Goal: Information Seeking & Learning: Learn about a topic

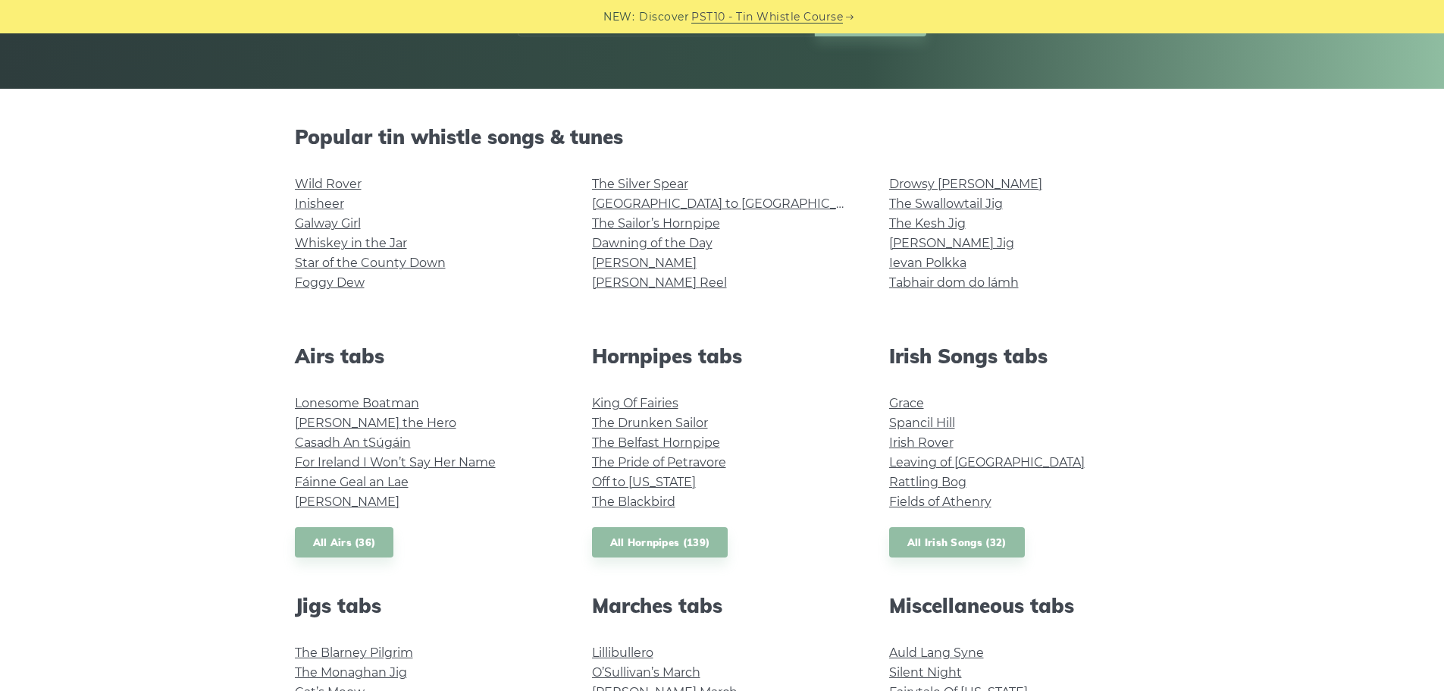
scroll to position [303, 0]
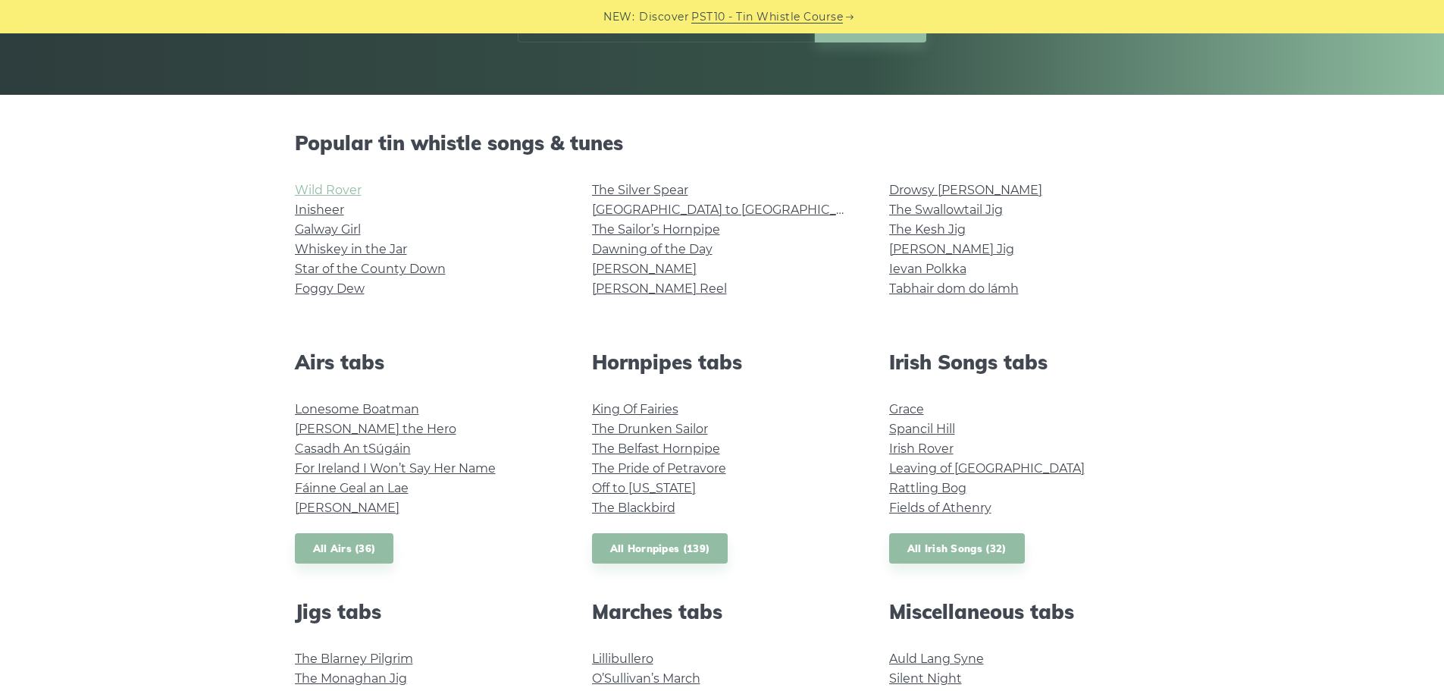
click at [351, 195] on link "Wild Rover" at bounding box center [328, 190] width 67 height 14
click at [427, 466] on link "For Ireland I Won’t Say Her Name" at bounding box center [395, 468] width 201 height 14
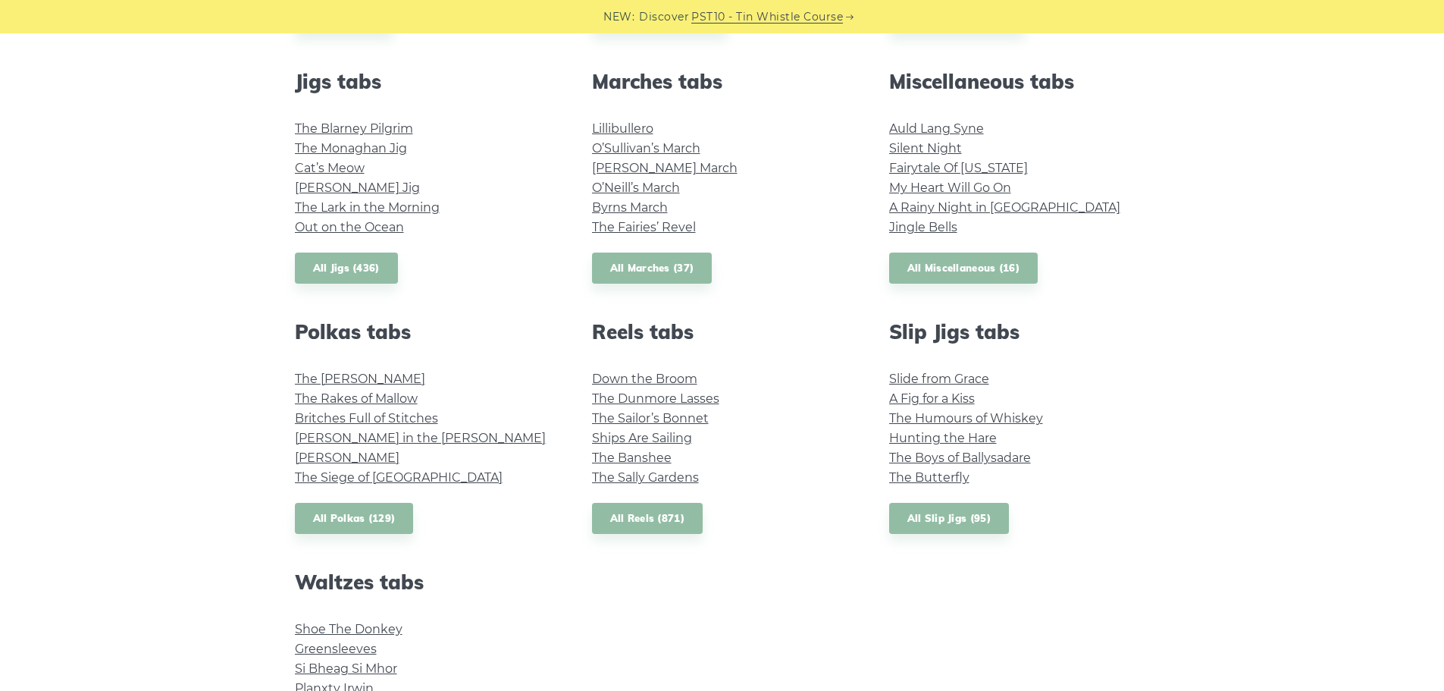
scroll to position [834, 0]
click at [644, 478] on link "The Sally Gardens" at bounding box center [645, 476] width 107 height 14
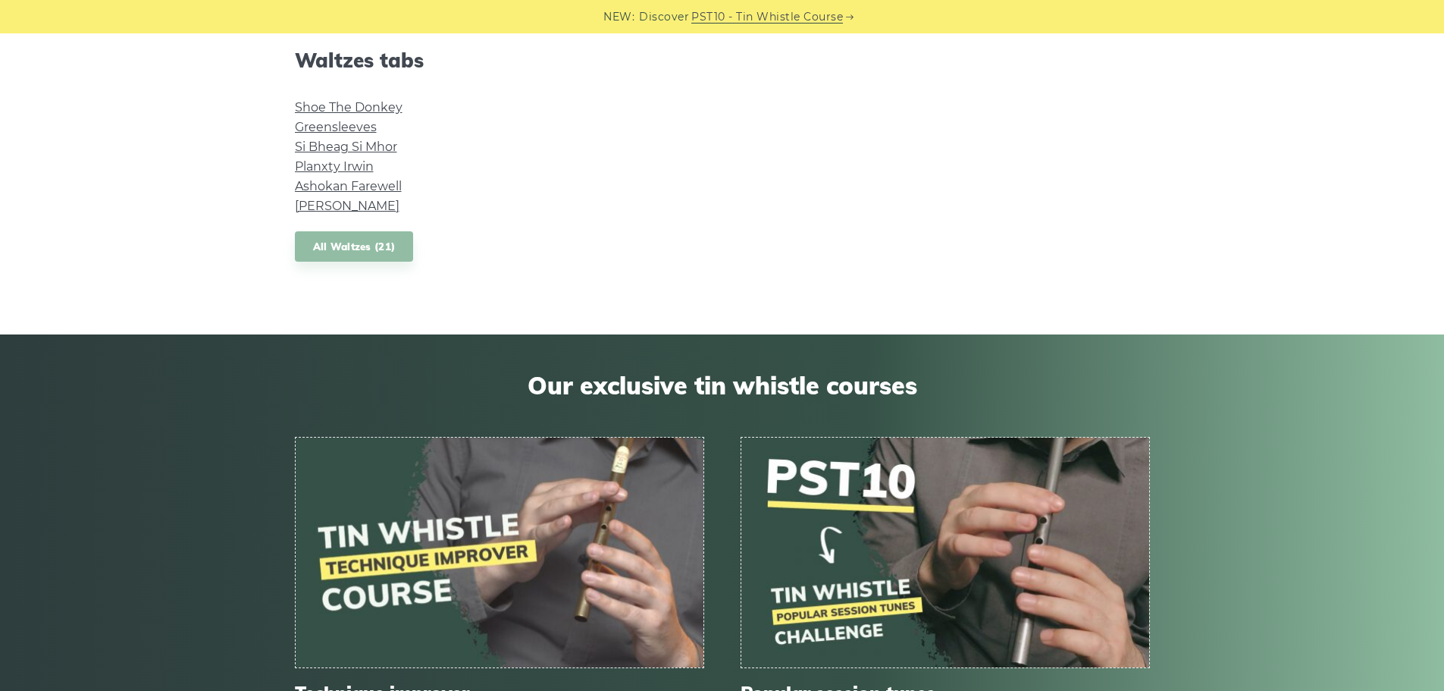
scroll to position [1061, 0]
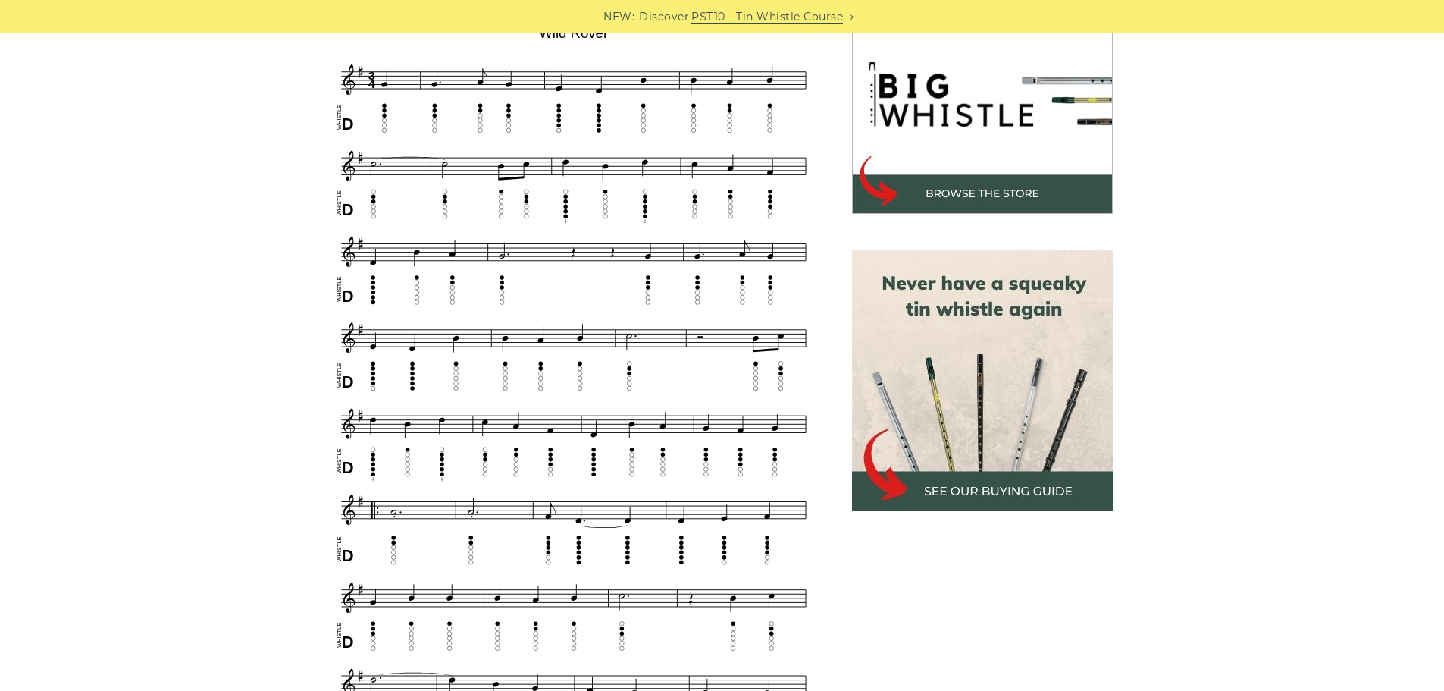
scroll to position [455, 0]
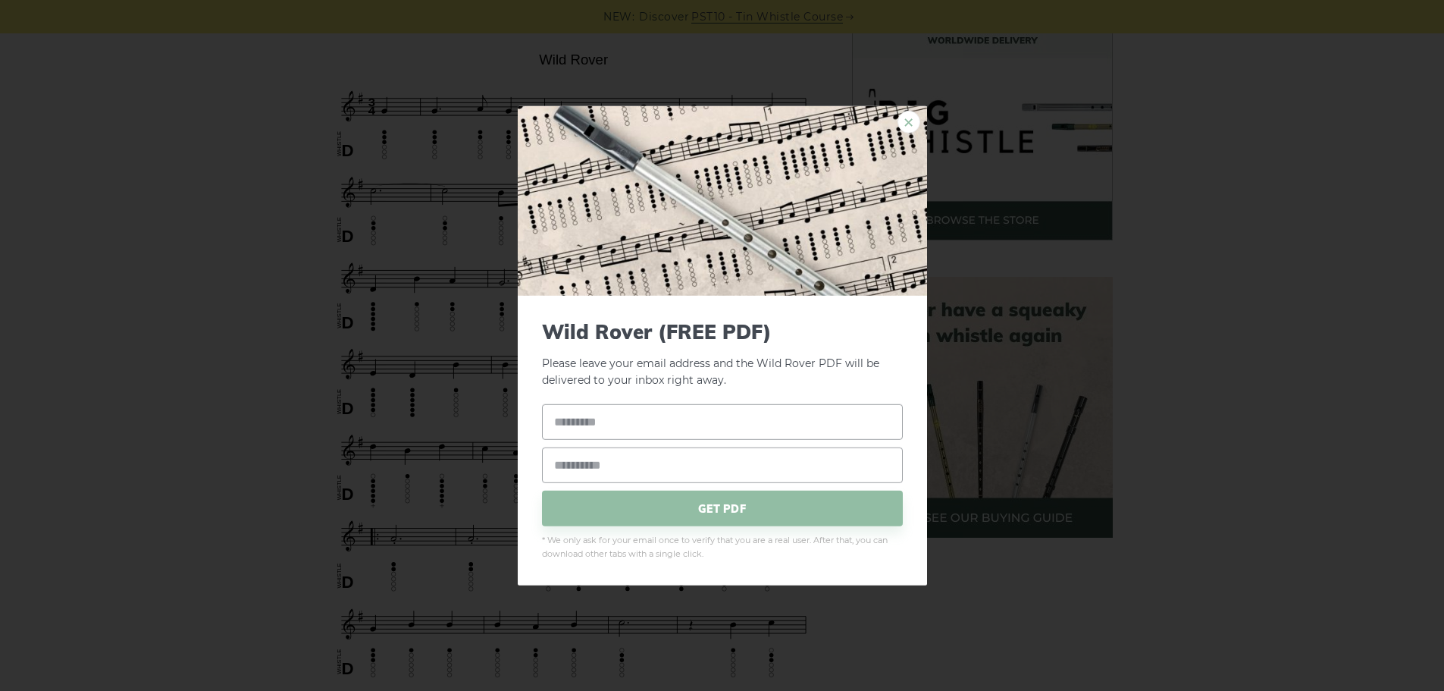
click at [904, 121] on link "×" at bounding box center [909, 121] width 23 height 23
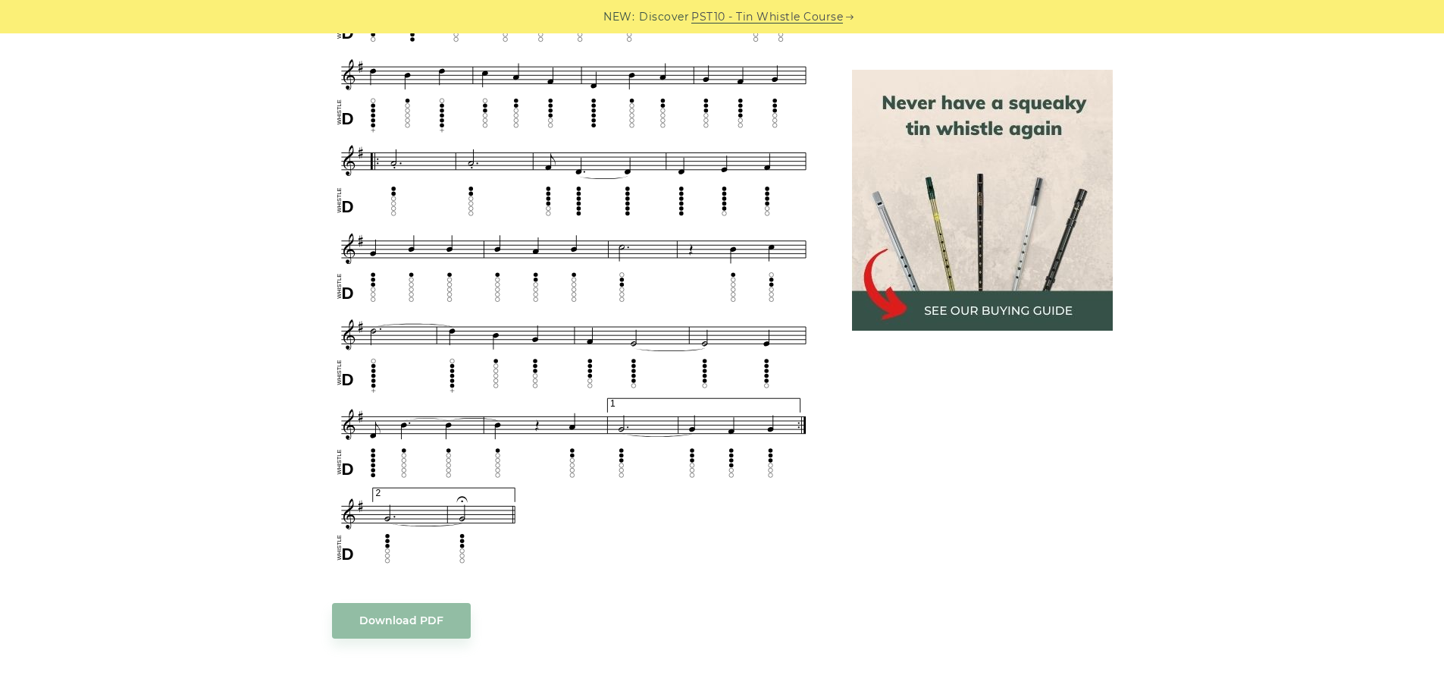
scroll to position [834, 0]
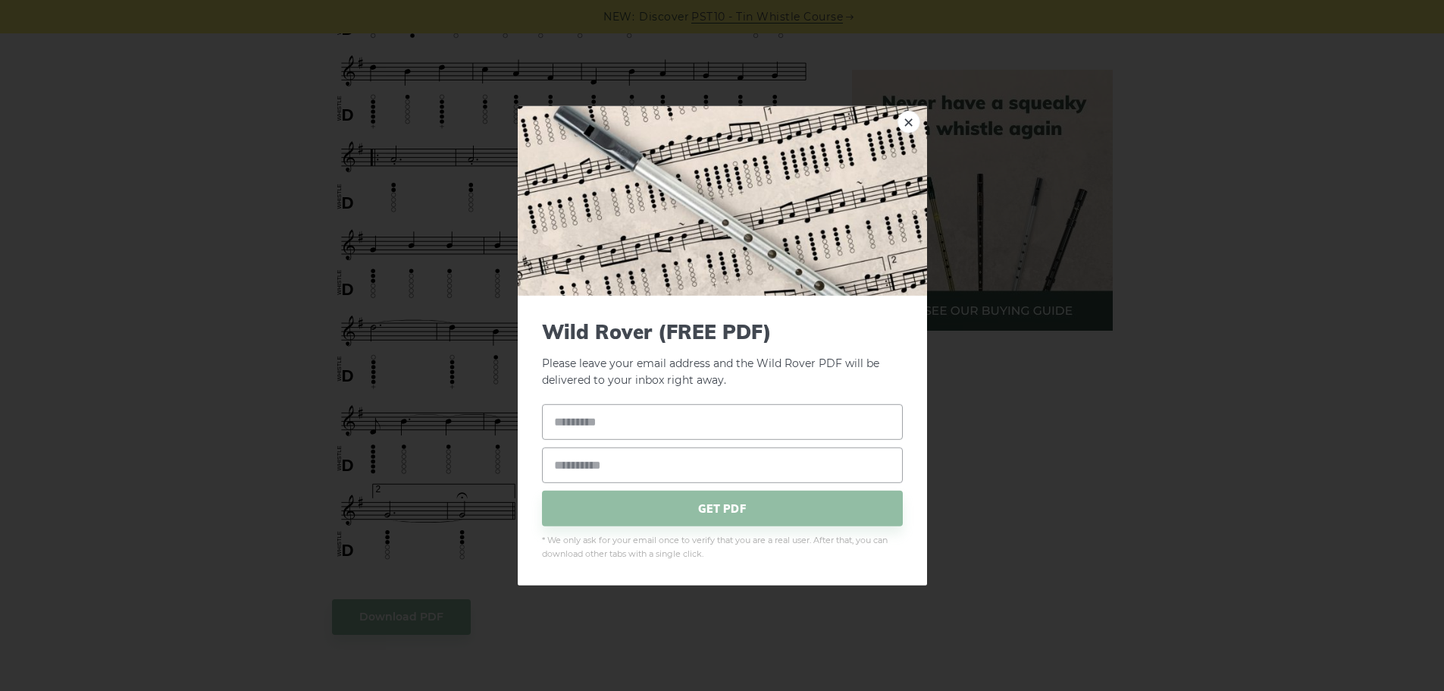
drag, startPoint x: 557, startPoint y: 566, endPoint x: 440, endPoint y: 518, distance: 126.9
click at [431, 516] on body "NEW: Discover PST10 - Tin Whistle Course Lessons Fingering Charts Tabs & Notes …" at bounding box center [722, 593] width 1444 height 2855
click at [908, 114] on link "×" at bounding box center [909, 121] width 23 height 23
drag, startPoint x: 497, startPoint y: 535, endPoint x: 453, endPoint y: 483, distance: 67.3
click at [453, 483] on body "NEW: Discover PST10 - Tin Whistle Course Lessons Fingering Charts Tabs & Notes …" at bounding box center [722, 593] width 1444 height 2855
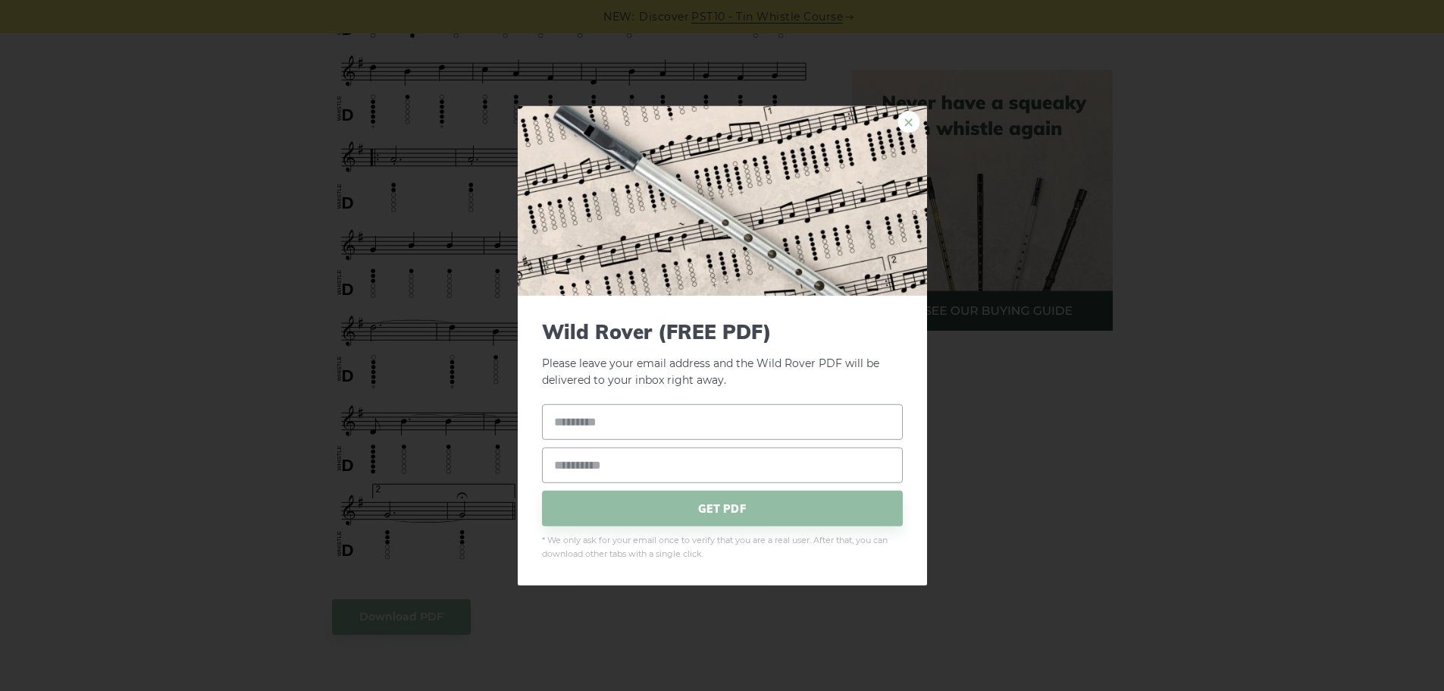
drag, startPoint x: 914, startPoint y: 124, endPoint x: 770, endPoint y: 243, distance: 186.3
click at [913, 124] on link "×" at bounding box center [909, 121] width 23 height 23
drag, startPoint x: 565, startPoint y: 552, endPoint x: 420, endPoint y: 491, distance: 157.3
click at [420, 491] on body "NEW: Discover PST10 - Tin Whistle Course Lessons Fingering Charts Tabs & Notes …" at bounding box center [722, 593] width 1444 height 2855
click at [906, 113] on link "×" at bounding box center [909, 121] width 23 height 23
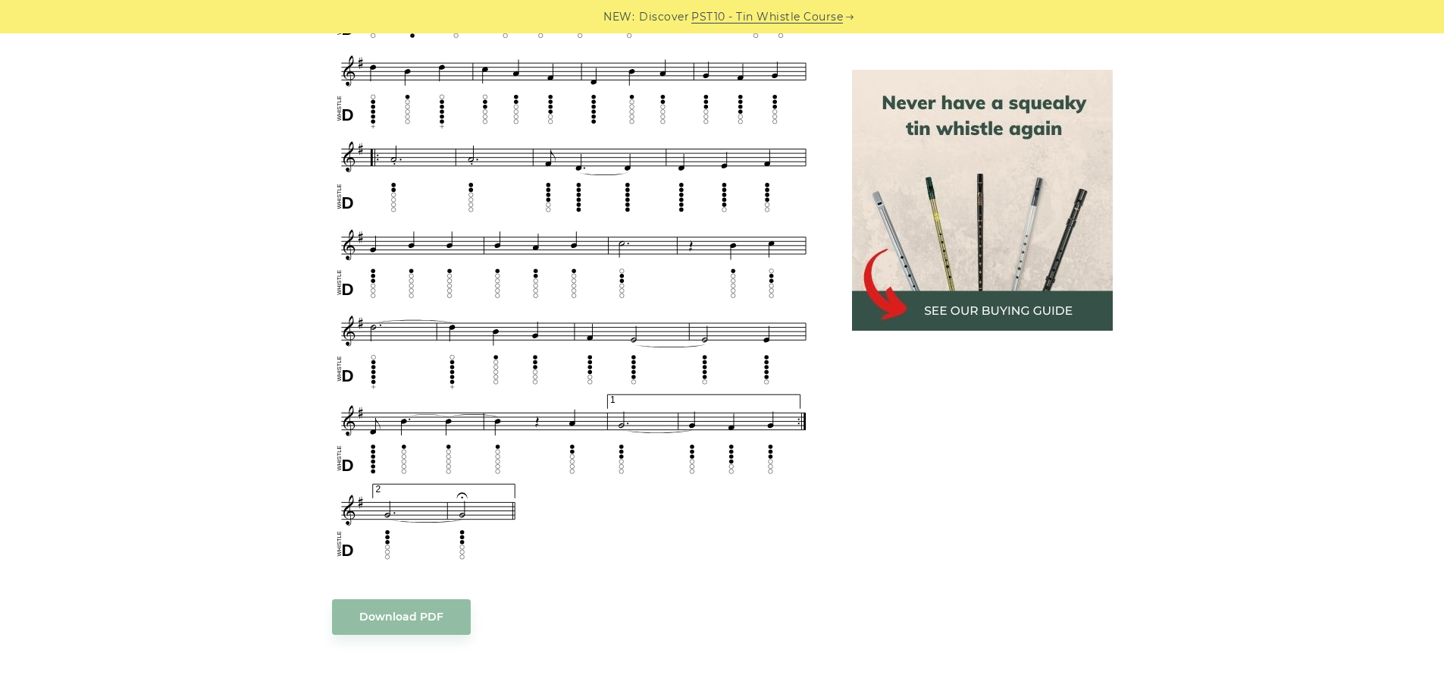
click at [220, 172] on div "Sheet music (notes) and tab to play Wild Rover on a tin whistle ([PERSON_NAME] …" at bounding box center [722, 368] width 1444 height 1536
drag, startPoint x: 200, startPoint y: 179, endPoint x: 35, endPoint y: 241, distance: 176.6
click at [35, 241] on div "Sheet music (notes) and tab to play Wild Rover on a tin whistle ([PERSON_NAME] …" at bounding box center [722, 368] width 1444 height 1536
drag, startPoint x: 129, startPoint y: 224, endPoint x: 578, endPoint y: 301, distance: 455.3
click at [578, 301] on div "Sheet music (notes) and tab to play Wild Rover on a tin whistle ([PERSON_NAME] …" at bounding box center [722, 368] width 1444 height 1536
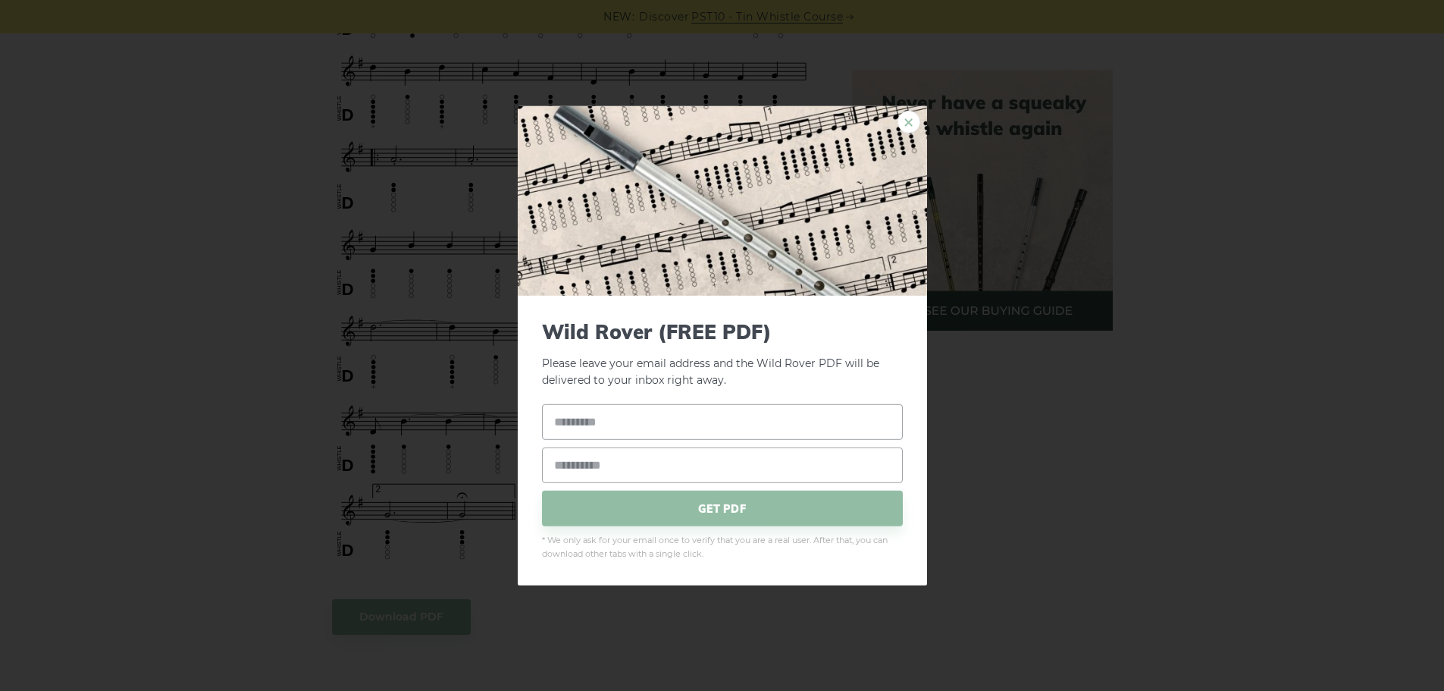
click at [908, 124] on link "×" at bounding box center [909, 121] width 23 height 23
drag, startPoint x: 624, startPoint y: 169, endPoint x: 917, endPoint y: 121, distance: 297.3
click at [917, 121] on link "×" at bounding box center [909, 121] width 23 height 23
drag, startPoint x: 550, startPoint y: 161, endPoint x: 898, endPoint y: 124, distance: 350.0
click at [912, 121] on link "×" at bounding box center [909, 121] width 23 height 23
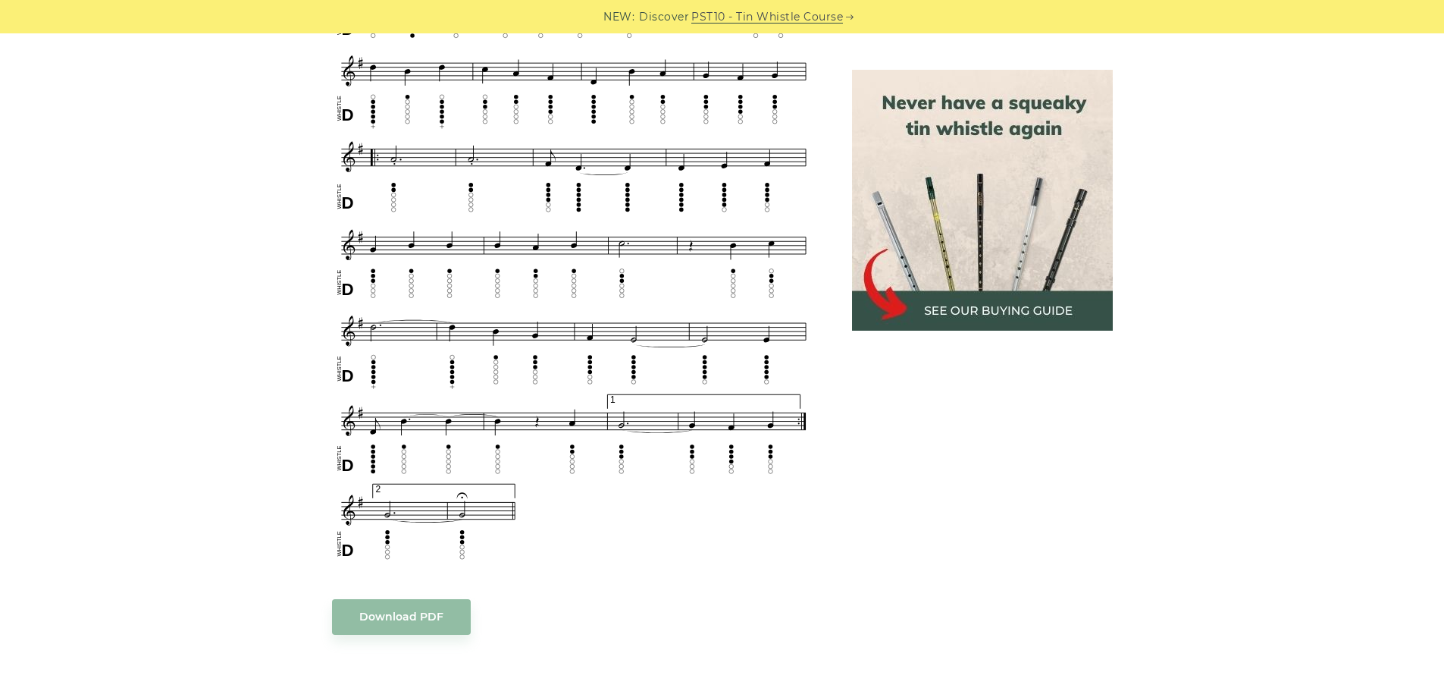
click at [174, 168] on div "Sheet music (notes) and tab to play Wild Rover on a tin whistle ([PERSON_NAME] …" at bounding box center [722, 368] width 1444 height 1536
drag, startPoint x: 185, startPoint y: 316, endPoint x: 174, endPoint y: 315, distance: 10.7
click at [174, 315] on div "Sheet music (notes) and tab to play Wild Rover on a tin whistle ([PERSON_NAME] …" at bounding box center [722, 368] width 1444 height 1536
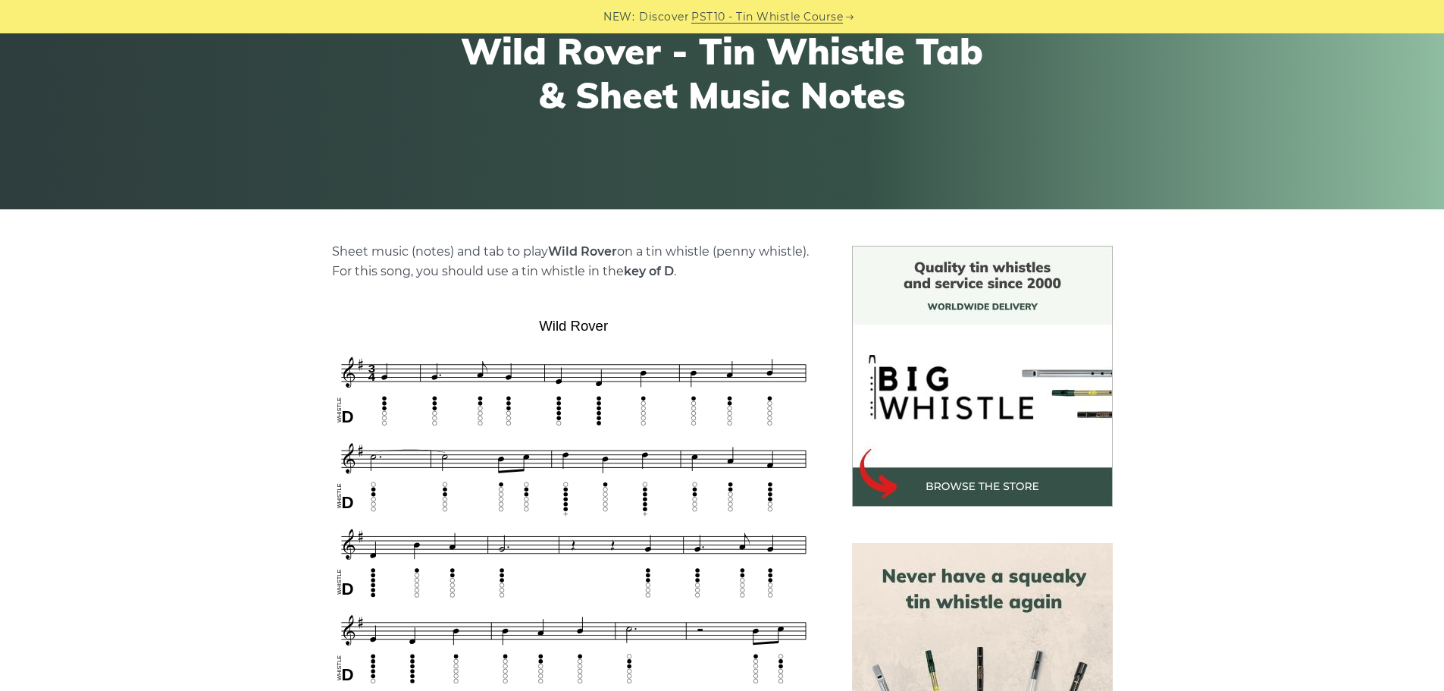
scroll to position [303, 0]
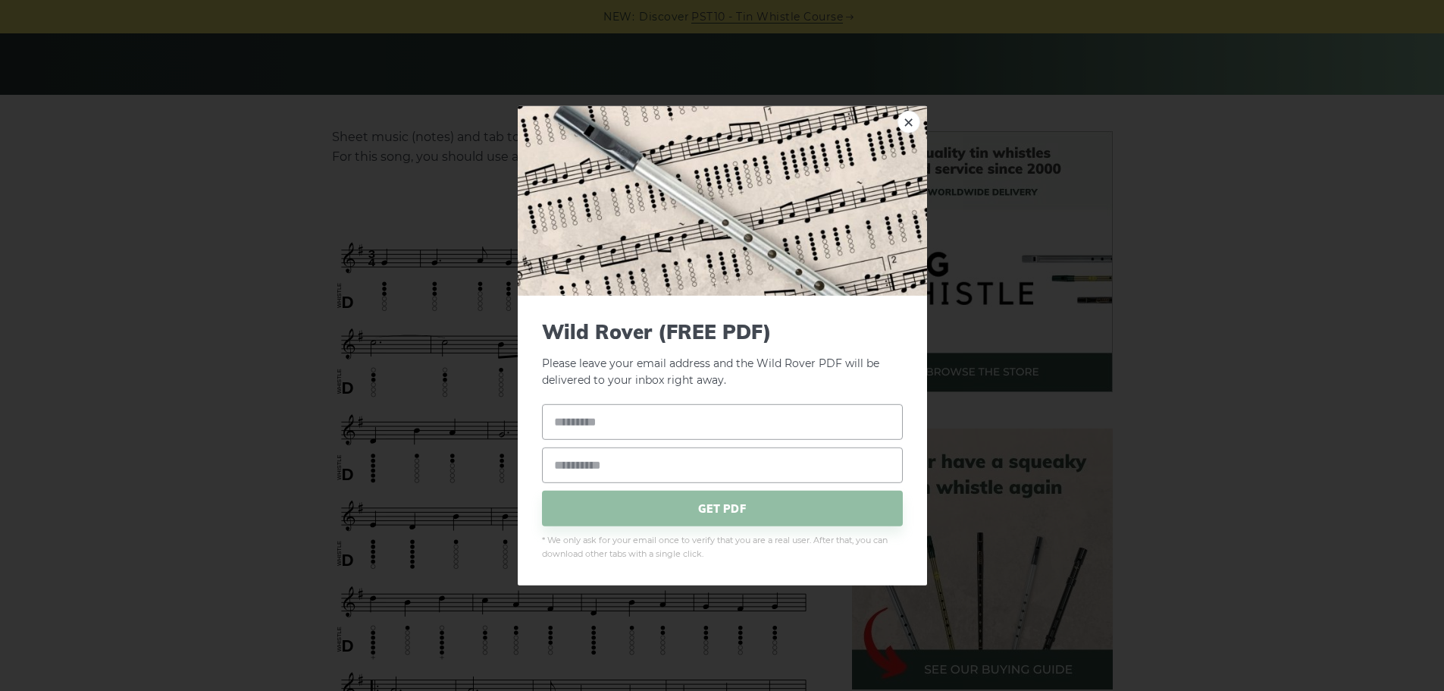
drag, startPoint x: 331, startPoint y: 240, endPoint x: 387, endPoint y: 290, distance: 74.6
click at [904, 120] on link "×" at bounding box center [909, 121] width 23 height 23
click at [904, 121] on link "×" at bounding box center [909, 121] width 23 height 23
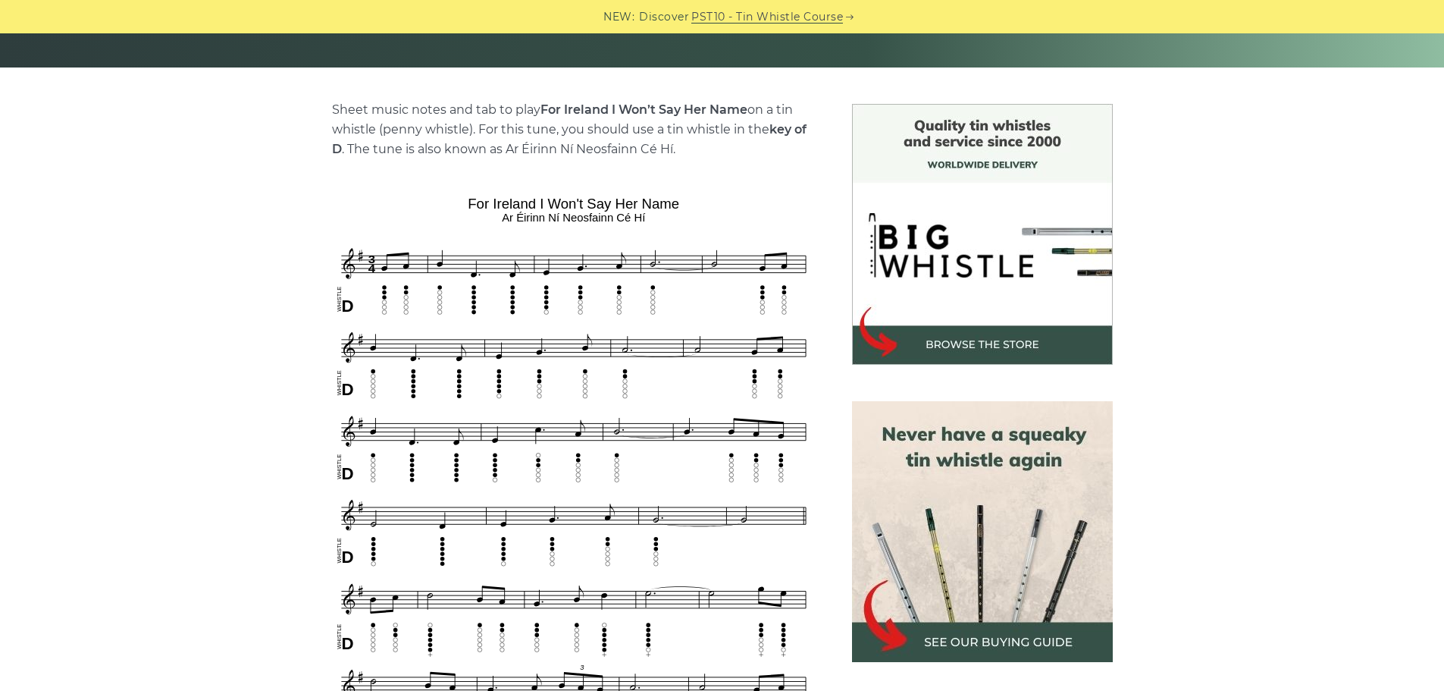
scroll to position [531, 0]
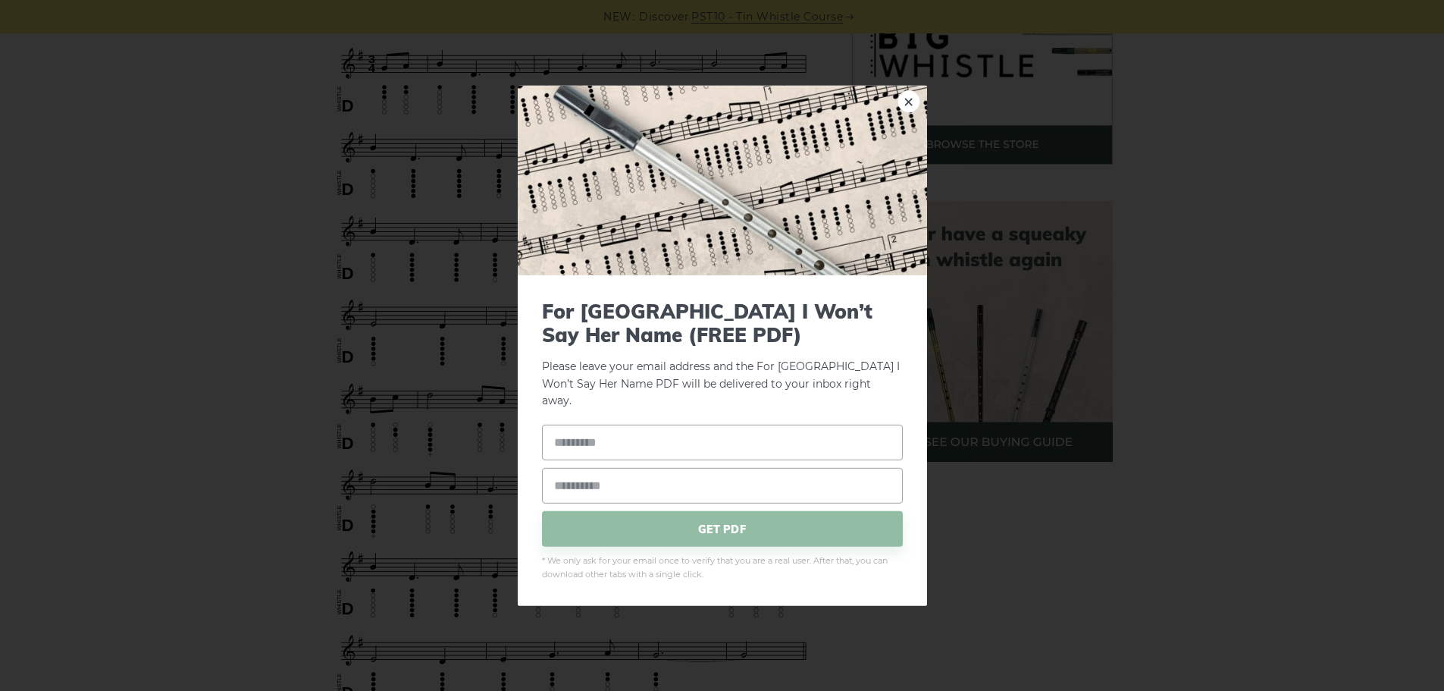
drag, startPoint x: 462, startPoint y: 347, endPoint x: 1075, endPoint y: 253, distance: 620.5
click at [1075, 253] on div "× For Ireland I Won’t Say Her Name (FREE PDF) Please leave your email address a…" at bounding box center [722, 345] width 1444 height 691
click at [911, 108] on link "×" at bounding box center [909, 100] width 23 height 23
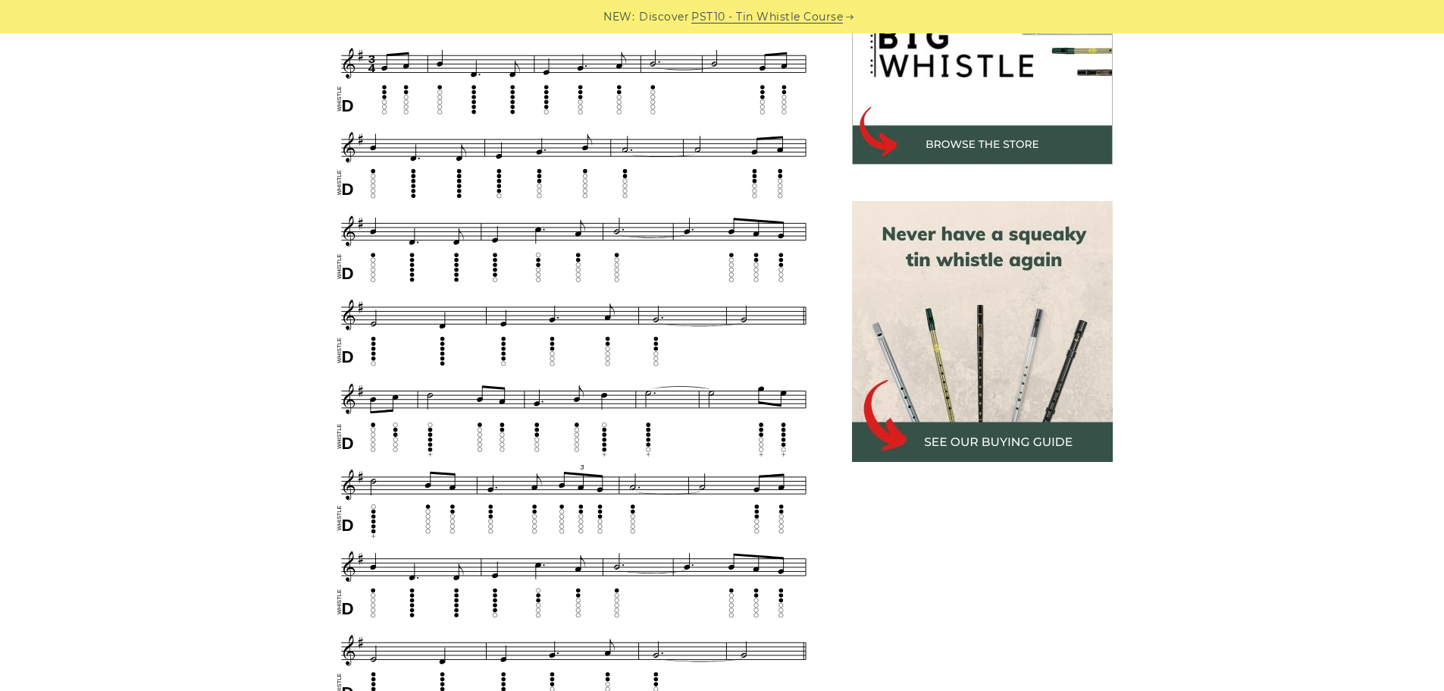
click at [63, 224] on div "Sheet music notes and tab to play For Ireland I Won’t Say Her Name on a tin whi…" at bounding box center [722, 591] width 1444 height 1375
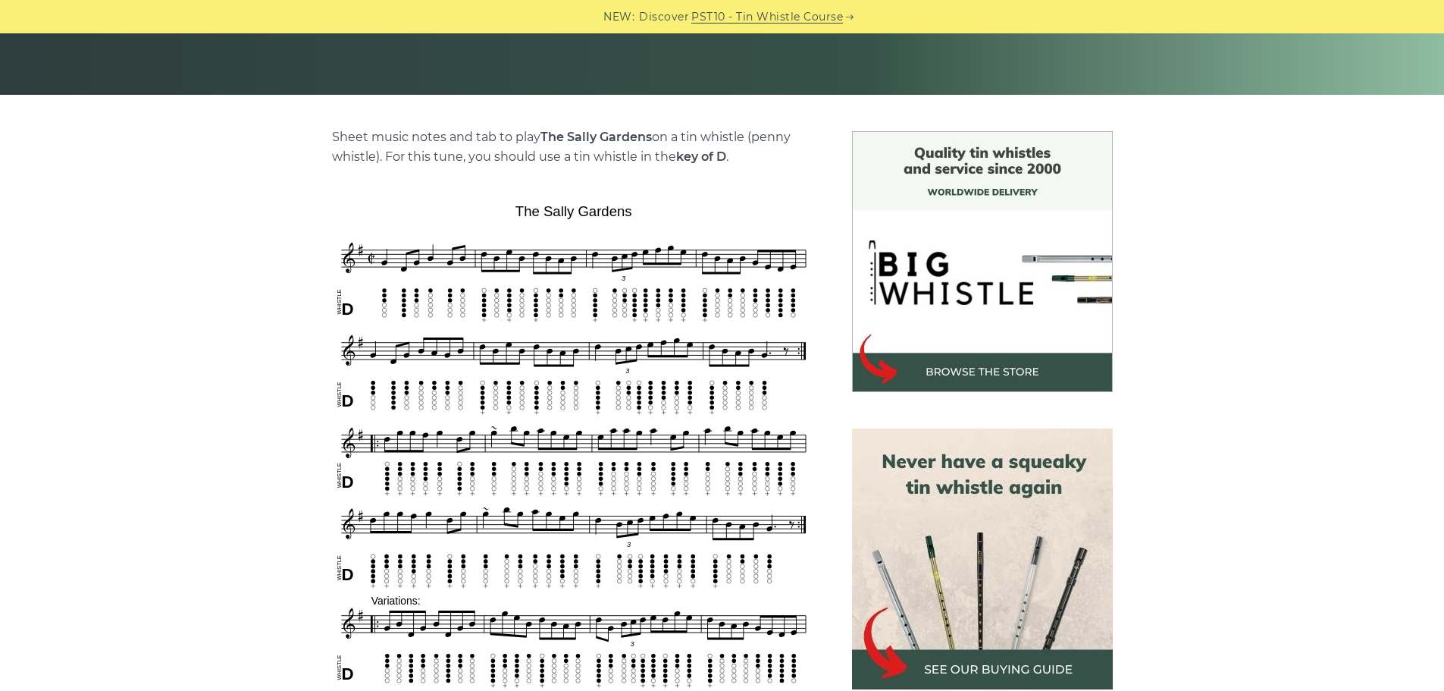
scroll to position [455, 0]
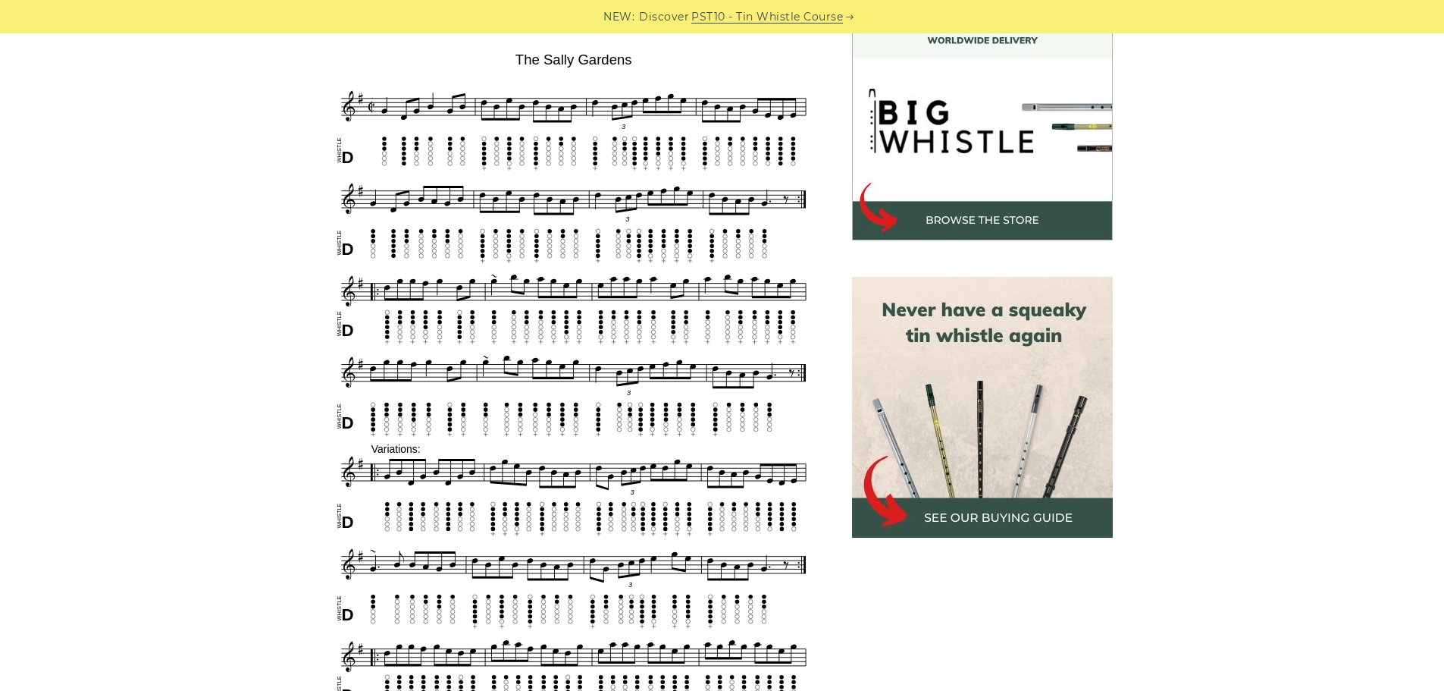
drag, startPoint x: 239, startPoint y: 57, endPoint x: 801, endPoint y: 624, distance: 798.3
click at [801, 624] on div "Sheet music notes and tab to play The Sally Gardens on a tin whistle (penny whi…" at bounding box center [722, 677] width 1444 height 1394
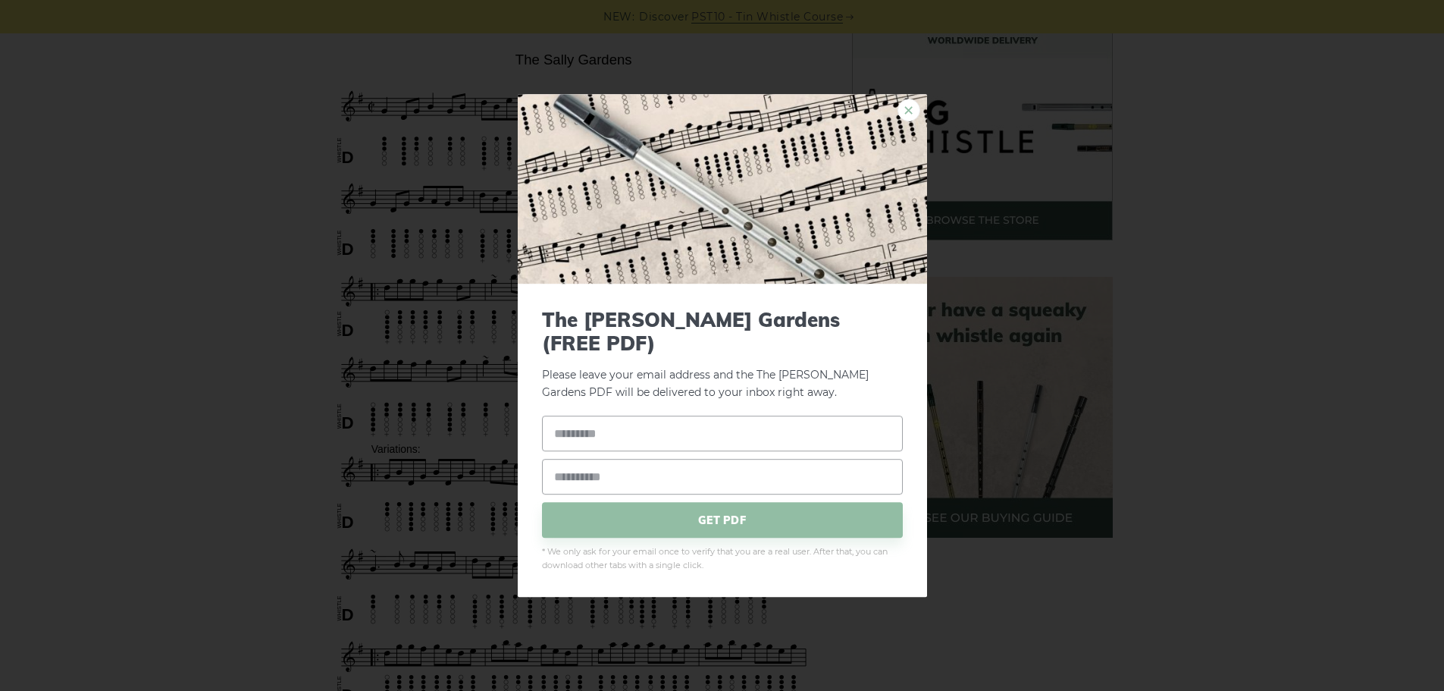
drag, startPoint x: 688, startPoint y: 486, endPoint x: 917, endPoint y: 121, distance: 430.8
click at [917, 121] on link "×" at bounding box center [909, 110] width 23 height 23
